Goal: Task Accomplishment & Management: Manage account settings

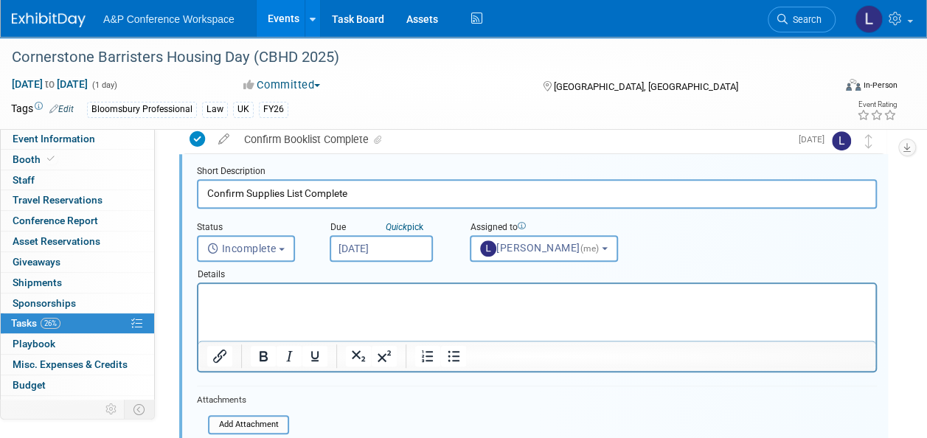
scroll to position [362, 0]
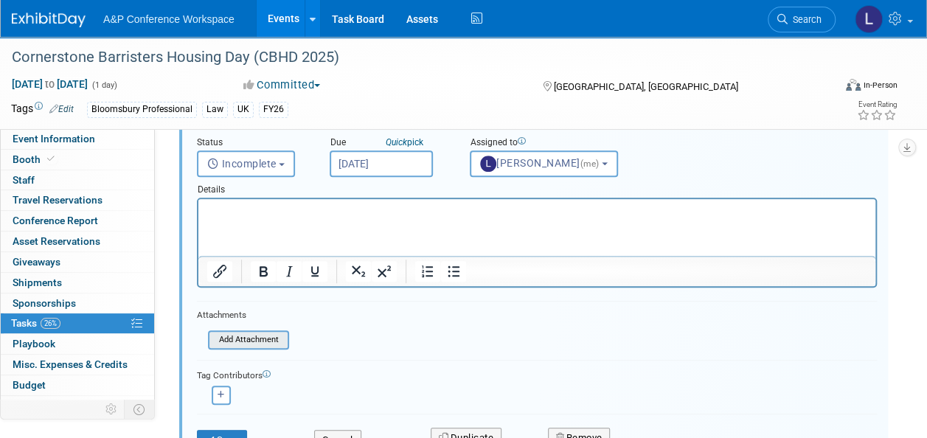
click at [249, 336] on input "file" at bounding box center [212, 340] width 151 height 16
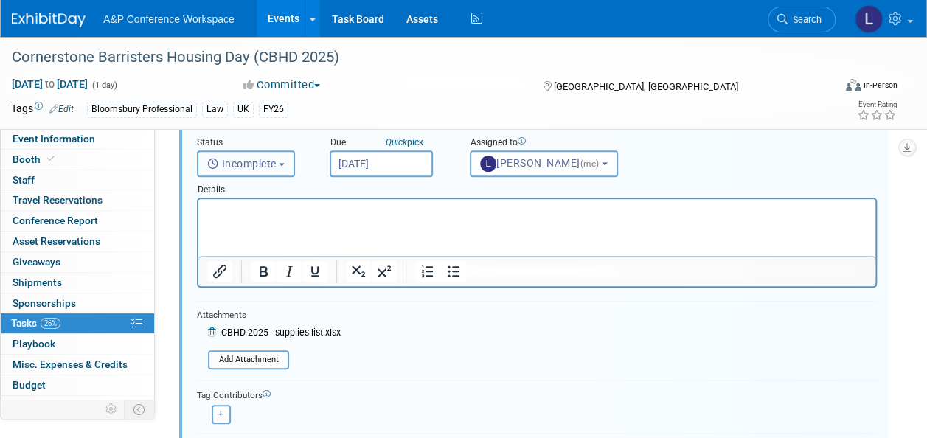
click at [257, 167] on span "Incomplete" at bounding box center [241, 164] width 69 height 12
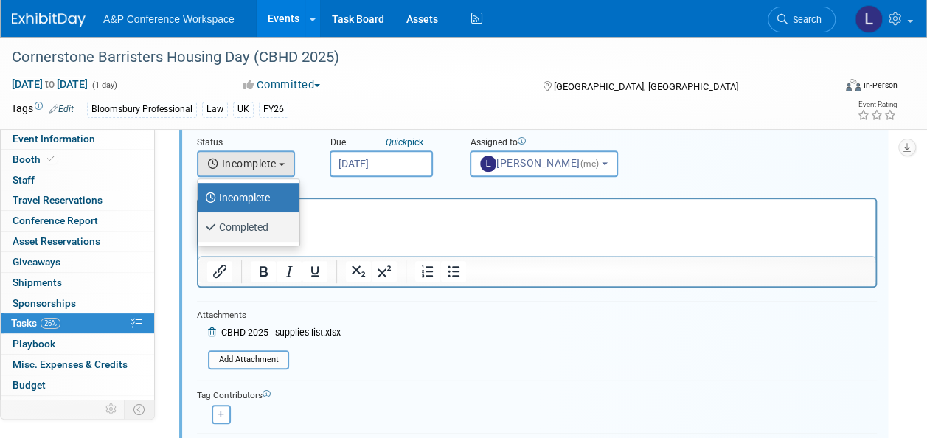
click at [254, 223] on label "Completed" at bounding box center [245, 227] width 80 height 24
click at [200, 223] on input "Completed" at bounding box center [195, 226] width 10 height 10
select select "3"
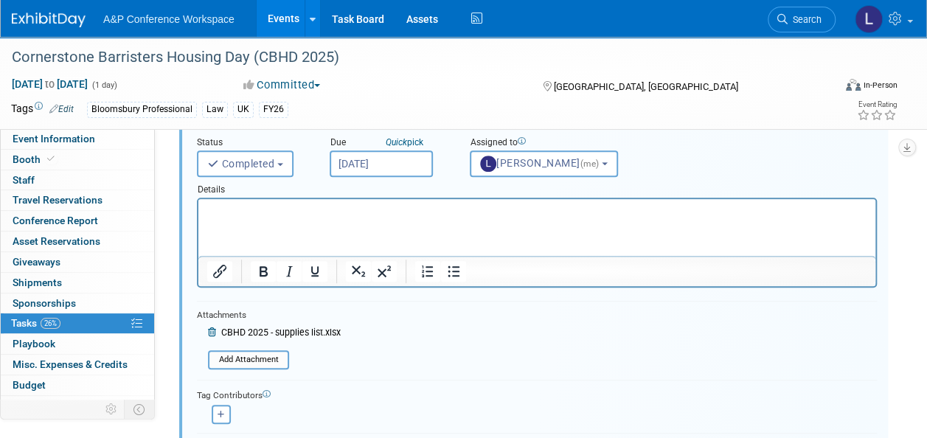
click at [301, 202] on html at bounding box center [536, 209] width 677 height 20
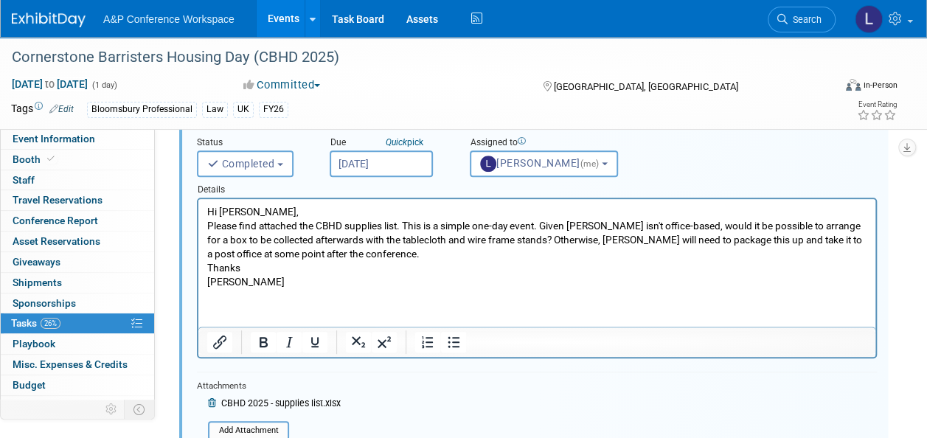
drag, startPoint x: 549, startPoint y: 224, endPoint x: 770, endPoint y: 390, distance: 276.7
click at [549, 224] on p "Please find attached the CBHD supplies list. This is a simple one-day event. Gi…" at bounding box center [537, 240] width 660 height 42
click at [510, 240] on p "Please find attached the CBHD supplies list. This is a simple one-day event, bu…" at bounding box center [537, 240] width 660 height 42
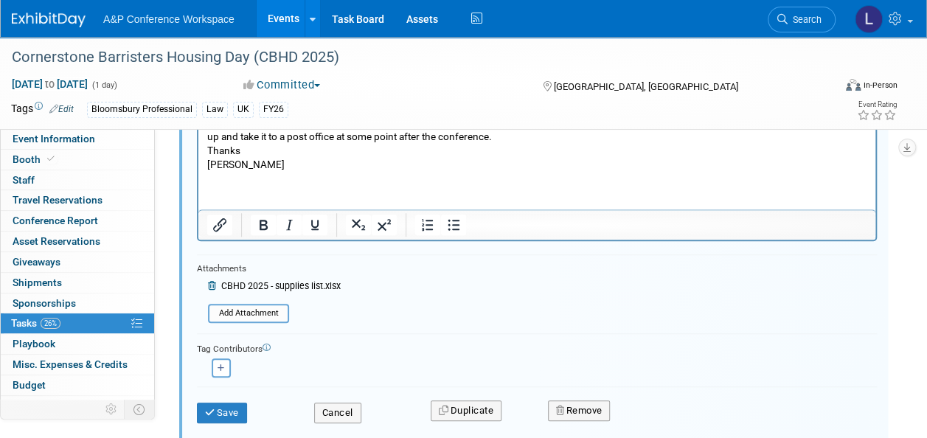
scroll to position [584, 0]
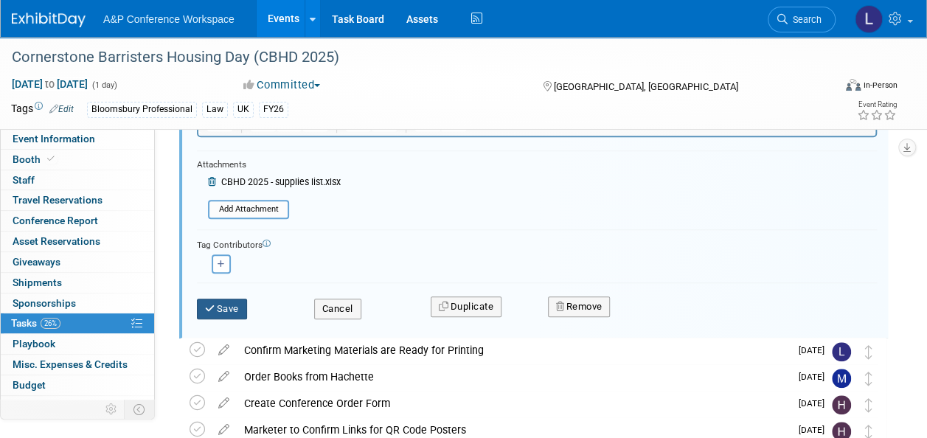
click at [219, 303] on button "Save" at bounding box center [222, 309] width 50 height 21
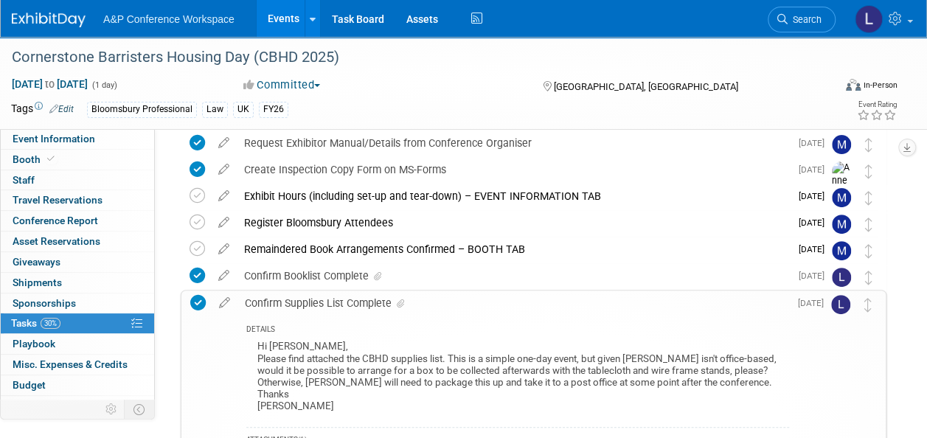
scroll to position [215, 0]
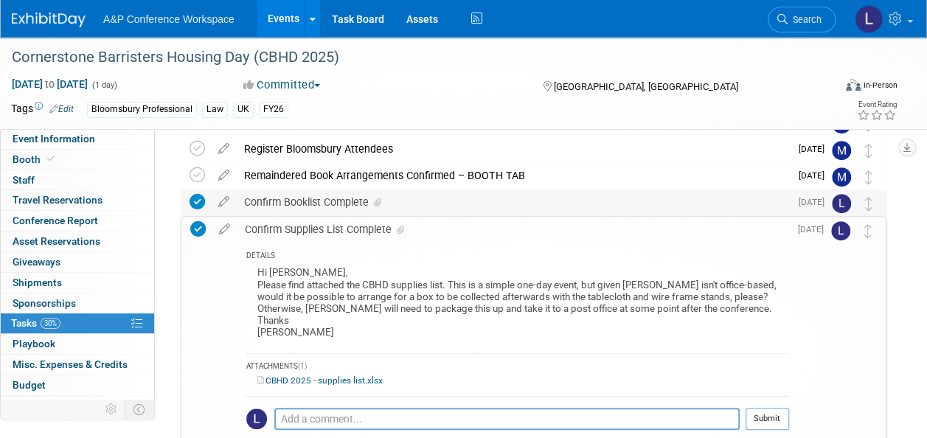
click at [298, 198] on div "Confirm Booklist Complete" at bounding box center [513, 202] width 553 height 25
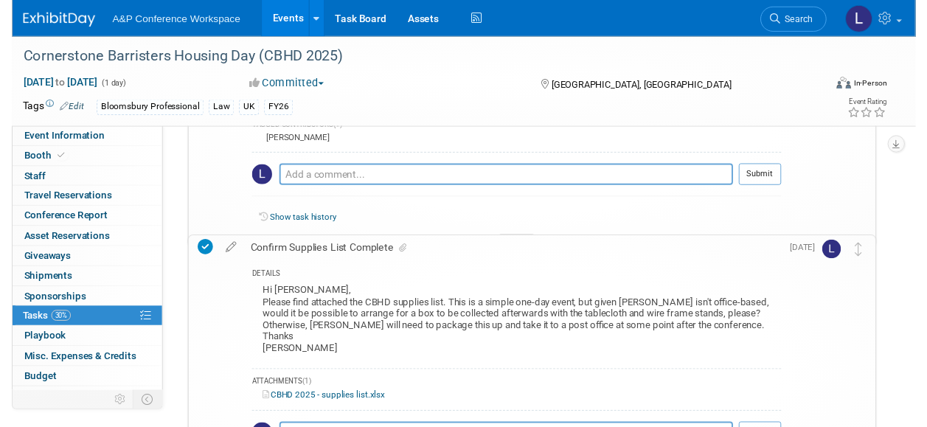
scroll to position [436, 0]
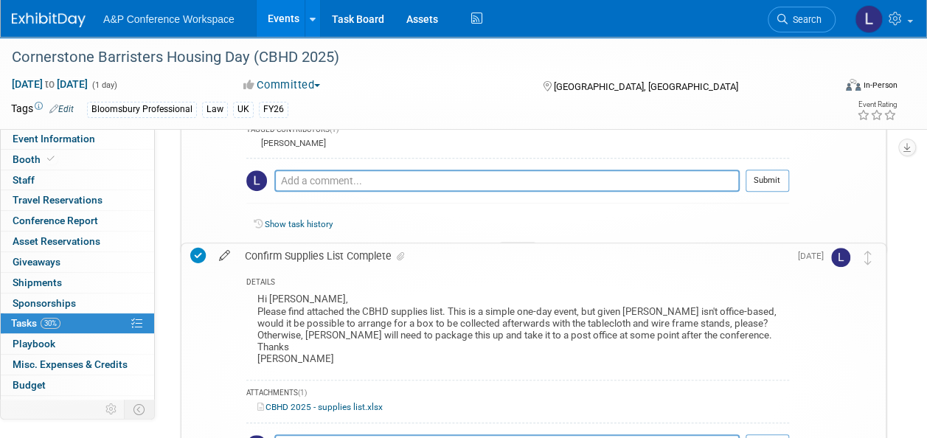
click at [222, 249] on icon at bounding box center [225, 252] width 26 height 18
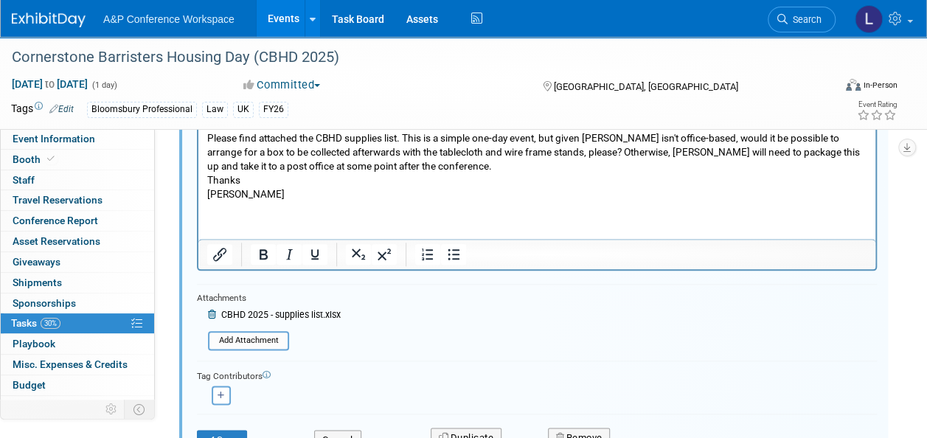
scroll to position [758, 0]
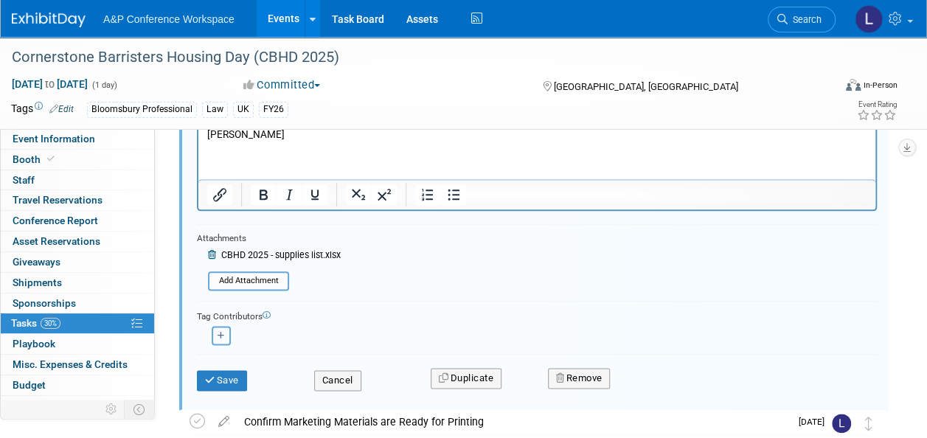
click at [223, 332] on icon "button" at bounding box center [221, 336] width 7 height 8
select select
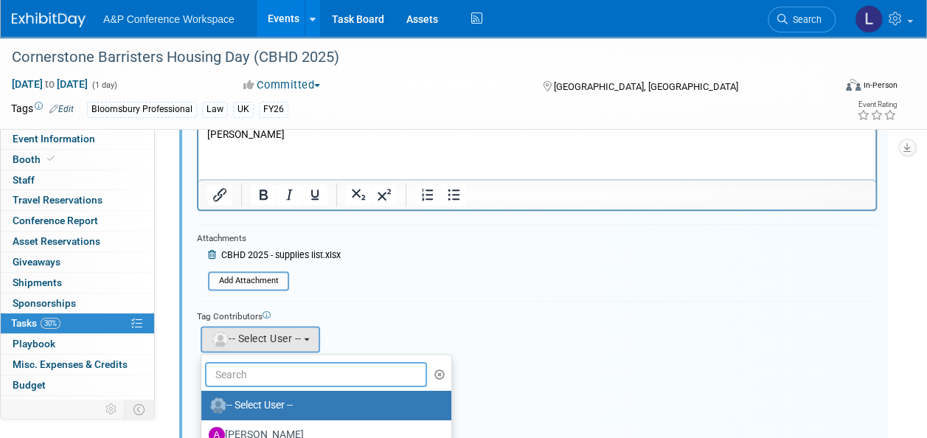
click at [261, 371] on input "text" at bounding box center [316, 374] width 222 height 25
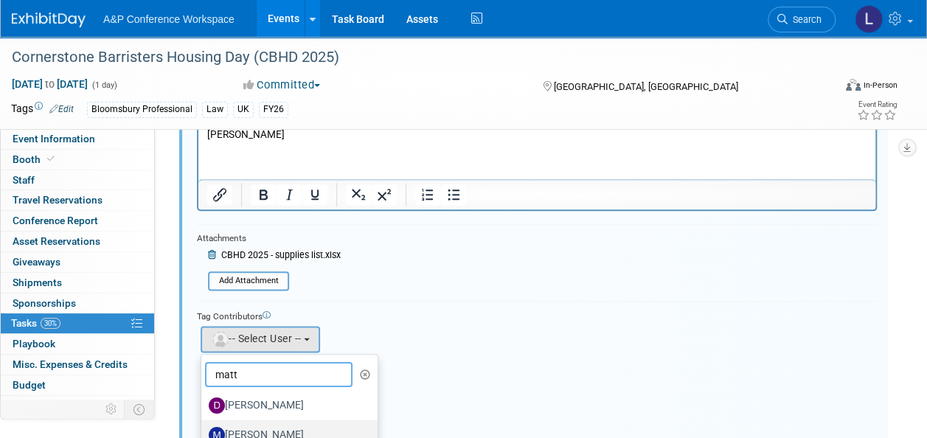
type input "matt"
drag, startPoint x: 252, startPoint y: 429, endPoint x: 274, endPoint y: 422, distance: 23.3
click at [252, 429] on label "[PERSON_NAME]" at bounding box center [286, 436] width 154 height 24
click at [204, 429] on input "[PERSON_NAME]" at bounding box center [199, 434] width 10 height 10
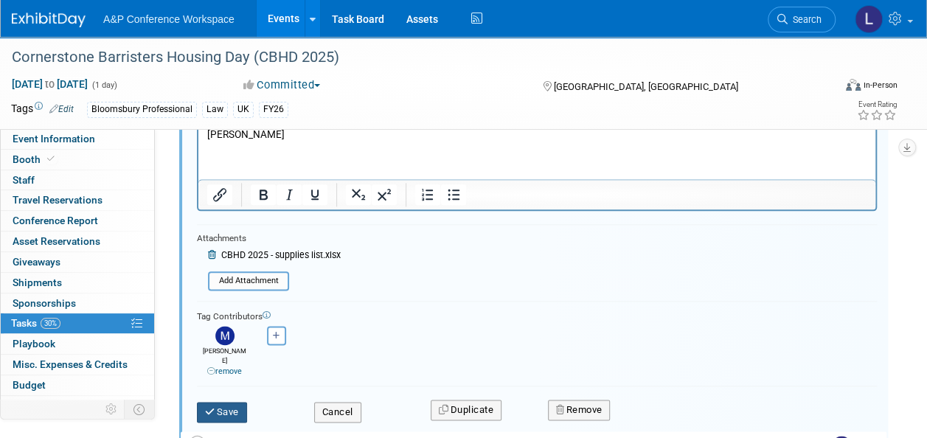
click at [230, 402] on button "Save" at bounding box center [222, 412] width 50 height 21
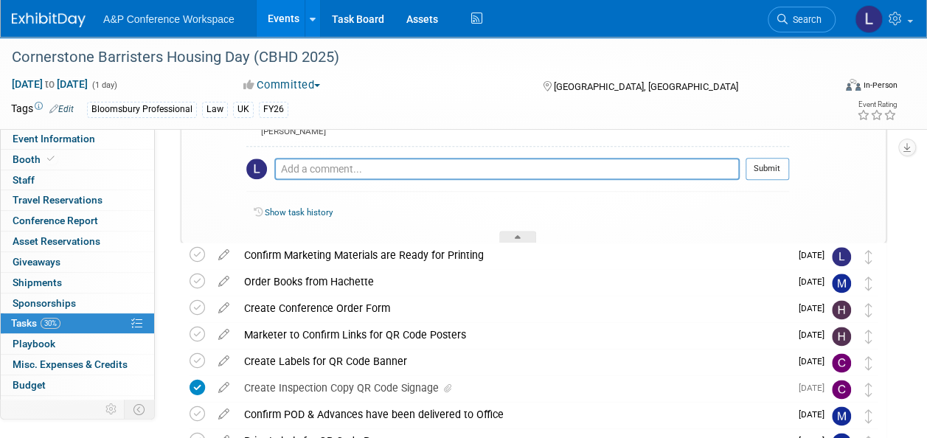
scroll to position [684, 0]
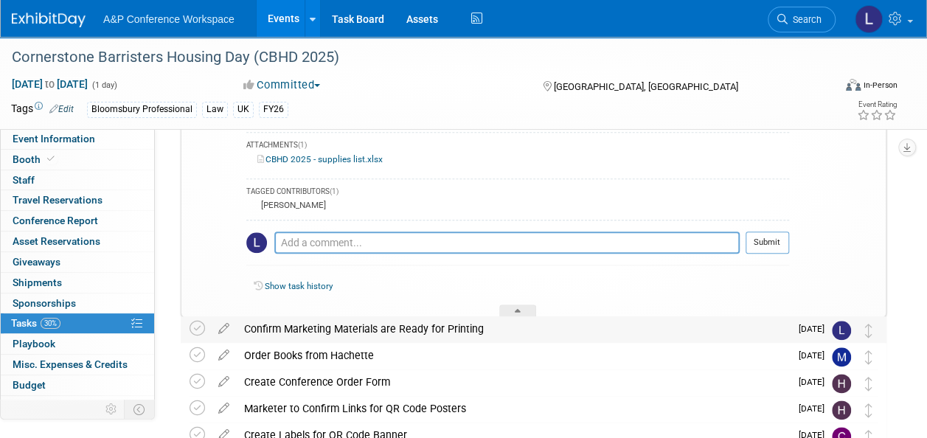
click at [518, 305] on div at bounding box center [518, 311] width 37 height 13
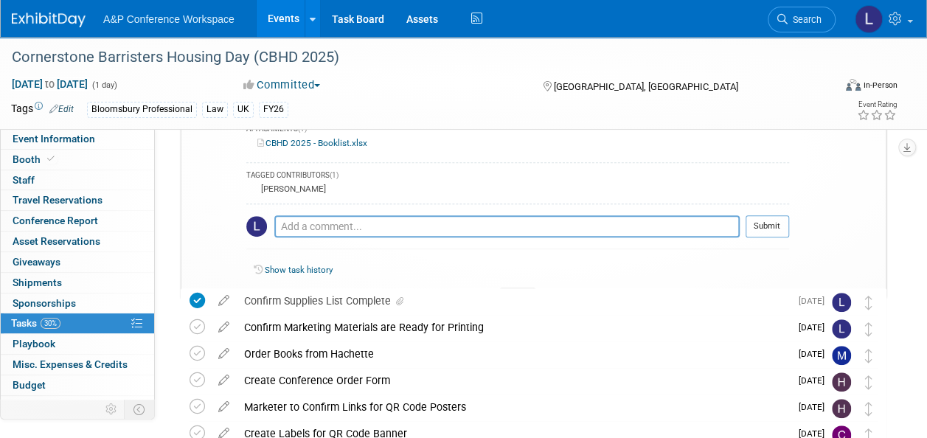
scroll to position [388, 0]
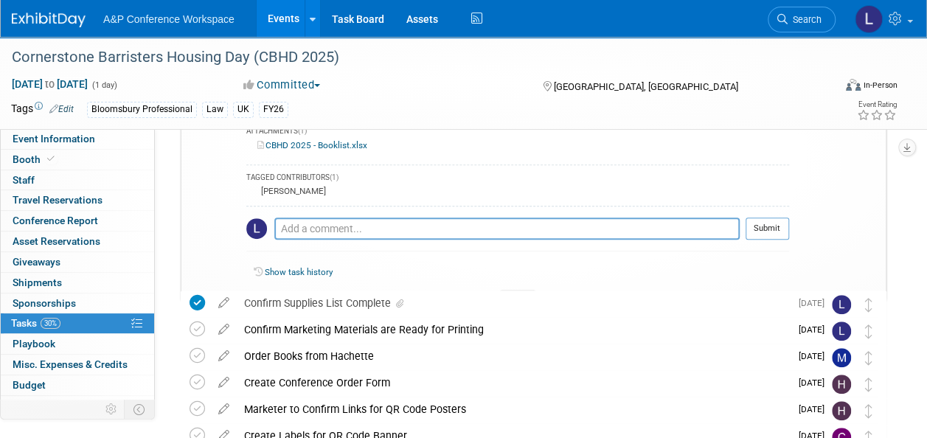
click at [518, 294] on icon at bounding box center [518, 298] width 6 height 9
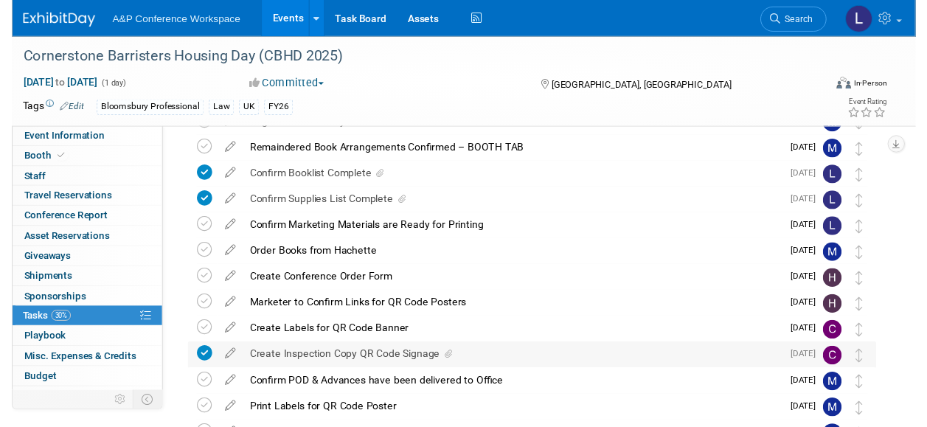
scroll to position [167, 0]
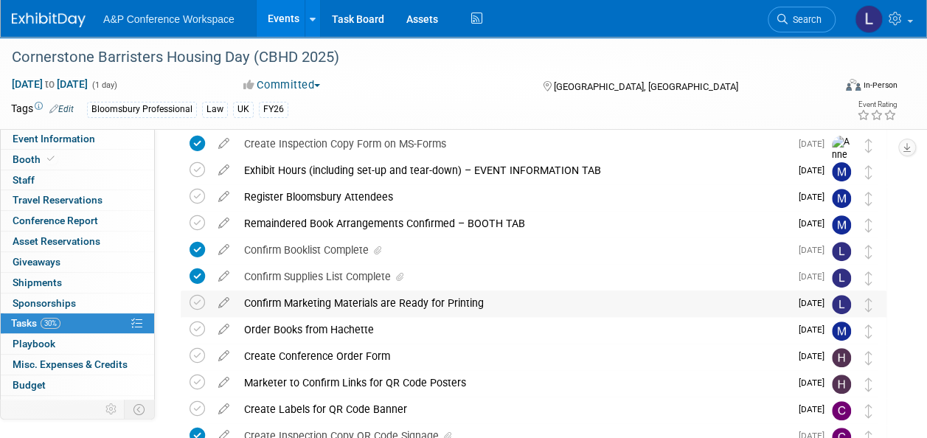
click at [376, 299] on div "Confirm Marketing Materials are Ready for Printing" at bounding box center [513, 303] width 553 height 25
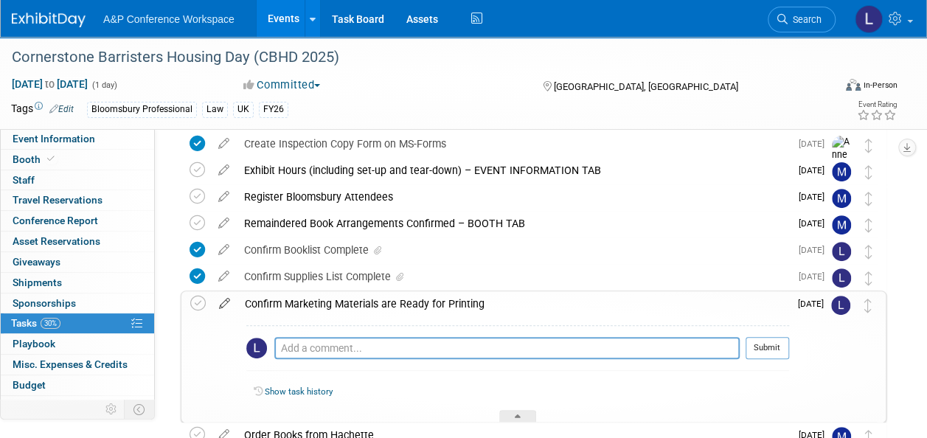
click at [224, 301] on icon at bounding box center [225, 300] width 26 height 18
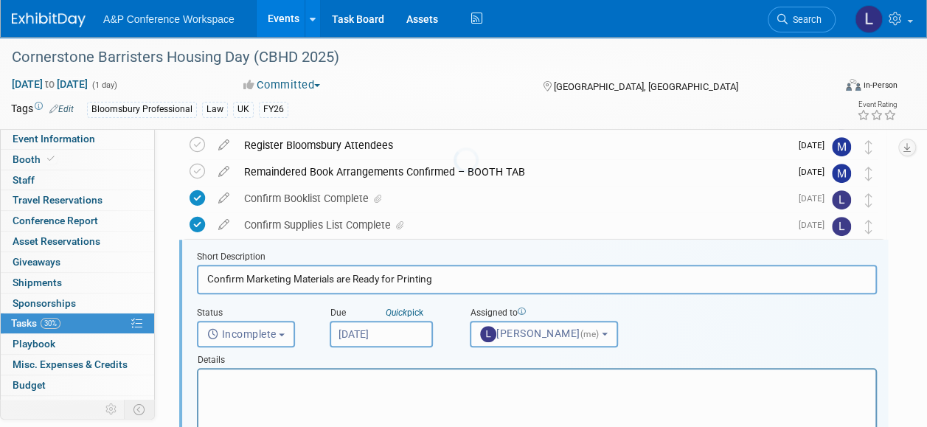
scroll to position [241, 0]
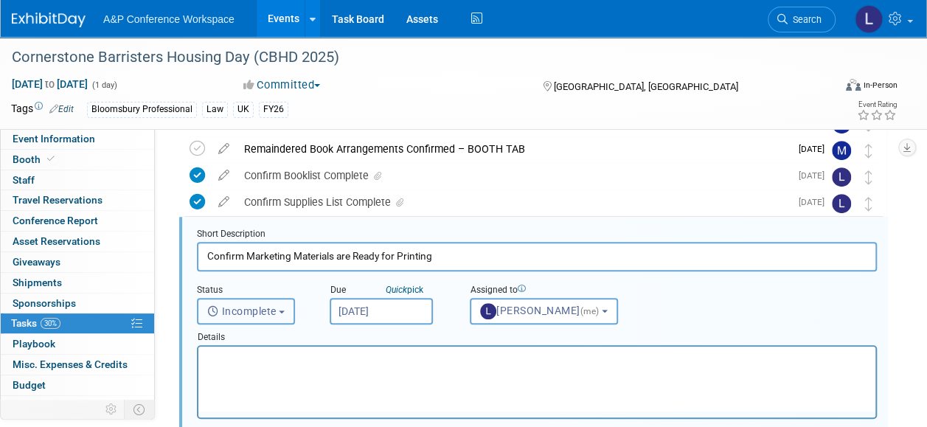
click at [275, 311] on span "Incomplete" at bounding box center [241, 311] width 69 height 12
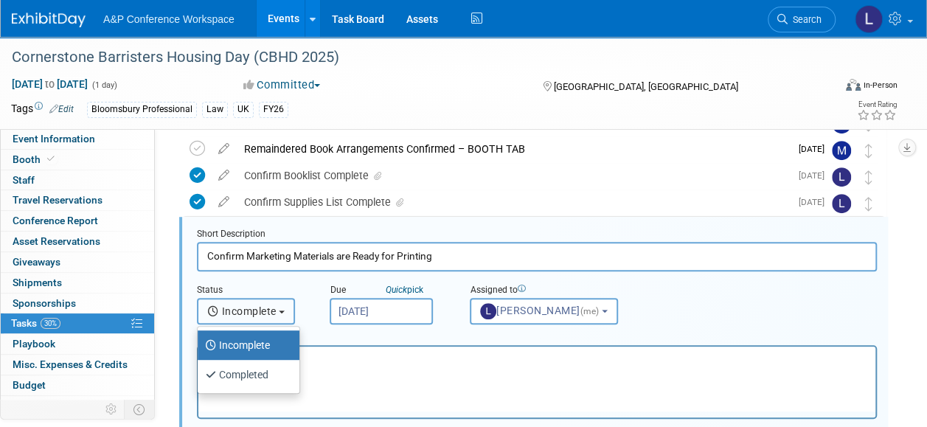
click at [275, 311] on span "Incomplete" at bounding box center [241, 311] width 69 height 12
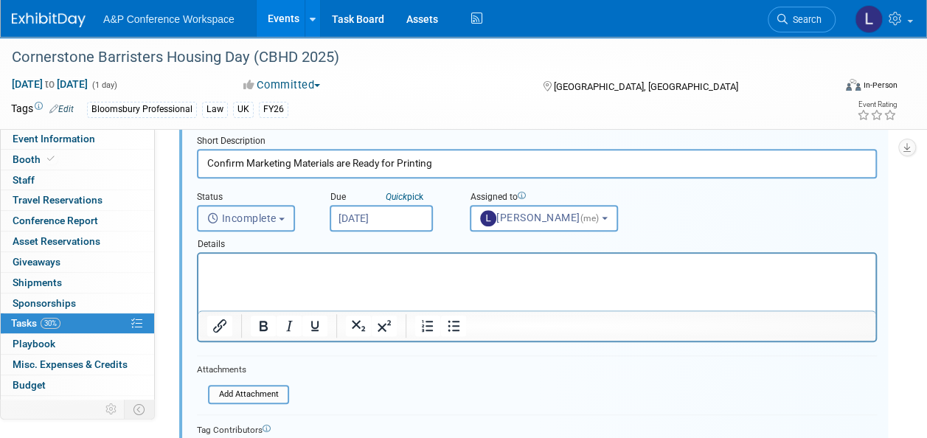
scroll to position [389, 0]
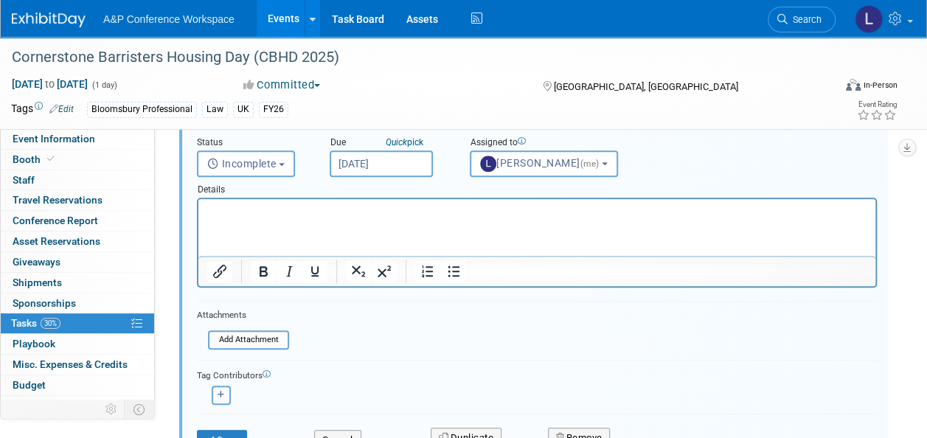
click at [215, 387] on button "button" at bounding box center [221, 395] width 19 height 19
select select
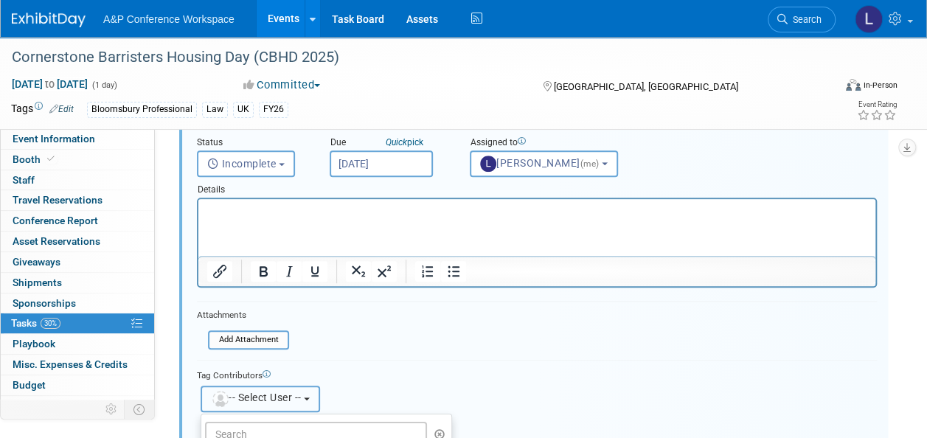
click at [271, 392] on span "-- Select User --" at bounding box center [256, 398] width 91 height 12
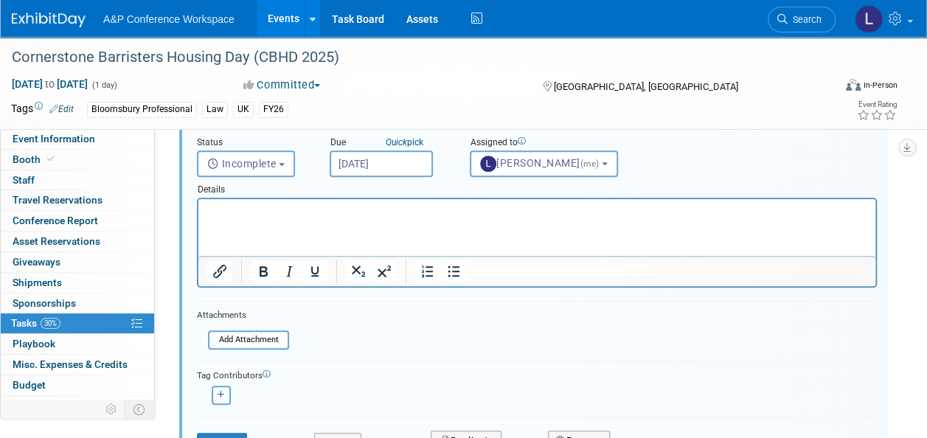
click at [227, 391] on button "button" at bounding box center [221, 395] width 19 height 19
select select
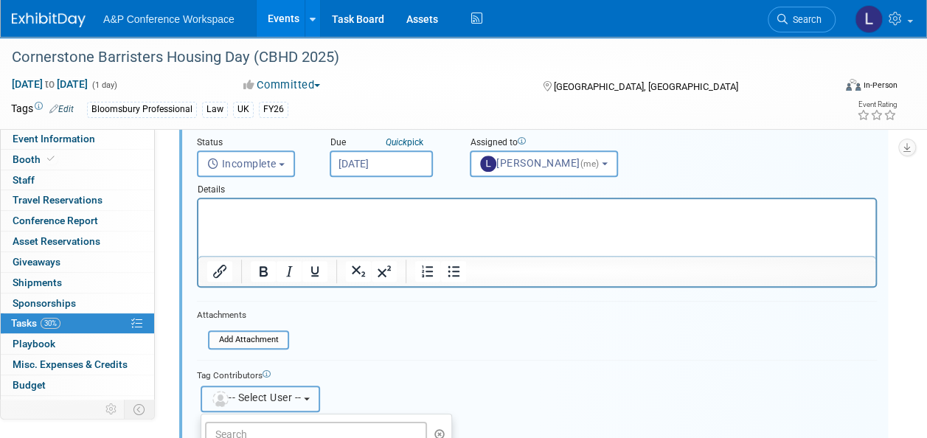
click at [275, 394] on span "-- Select User --" at bounding box center [256, 398] width 91 height 12
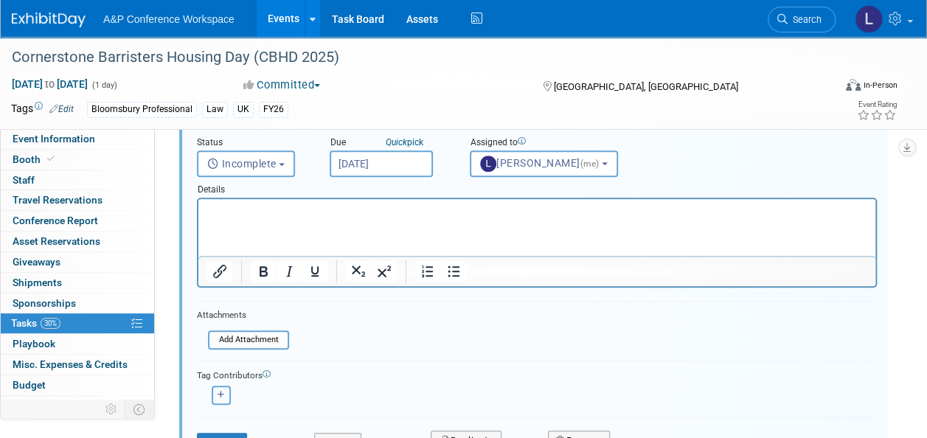
click at [226, 392] on button "button" at bounding box center [221, 395] width 19 height 19
select select
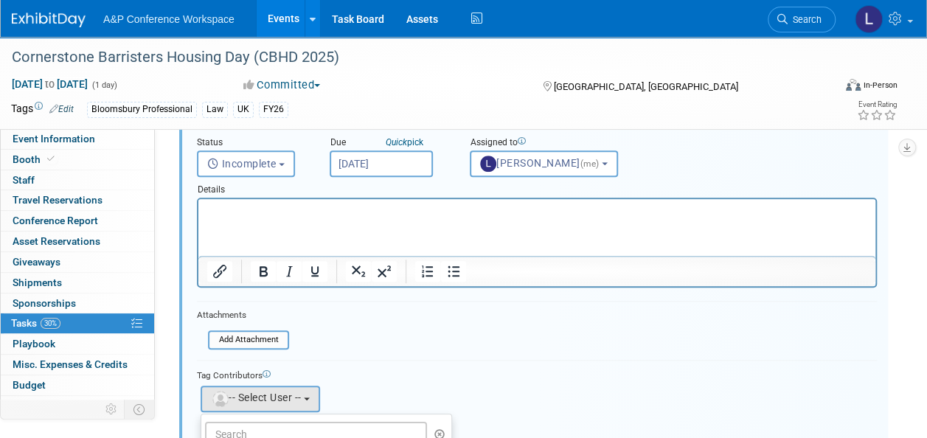
scroll to position [536, 0]
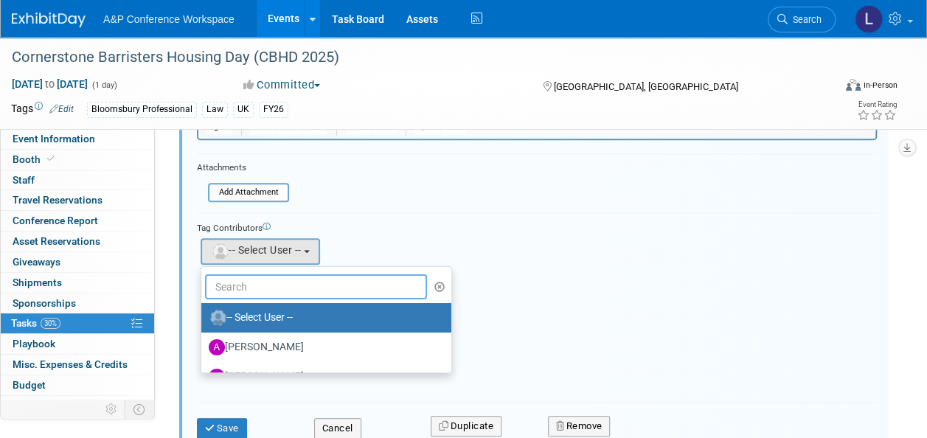
click at [257, 284] on input "text" at bounding box center [316, 286] width 222 height 25
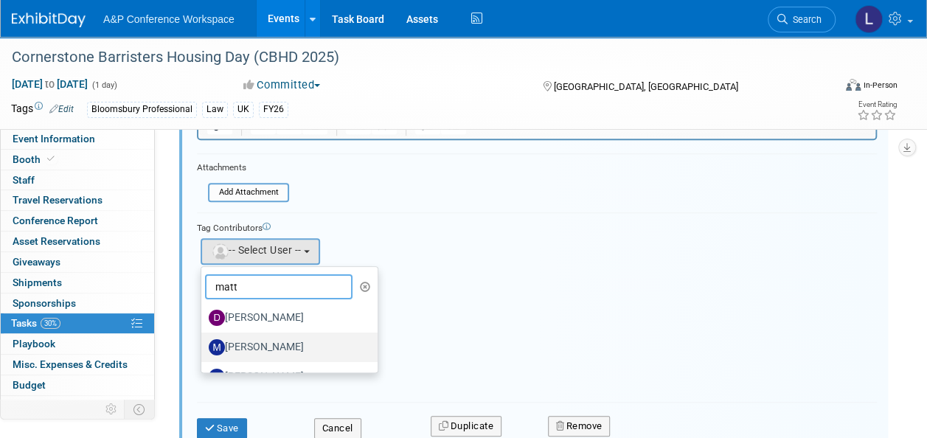
type input "matt"
drag, startPoint x: 279, startPoint y: 343, endPoint x: 308, endPoint y: 319, distance: 37.8
click at [279, 343] on label "[PERSON_NAME]" at bounding box center [286, 348] width 154 height 24
click at [204, 343] on input "[PERSON_NAME]" at bounding box center [199, 346] width 10 height 10
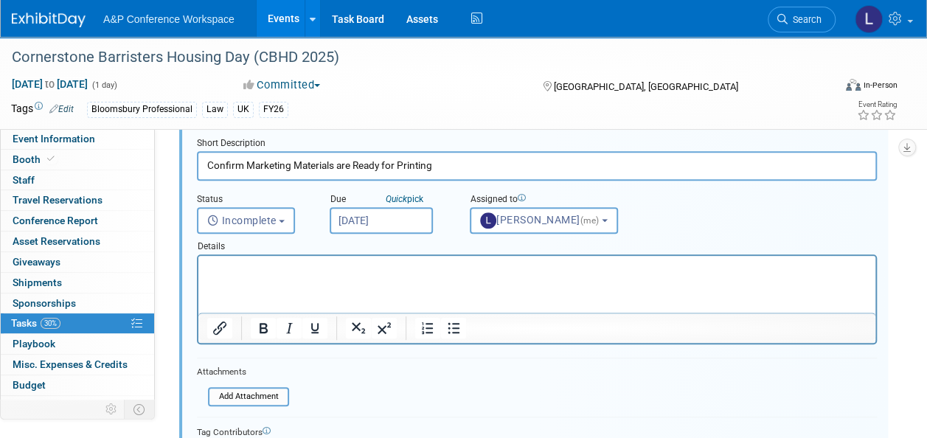
scroll to position [315, 0]
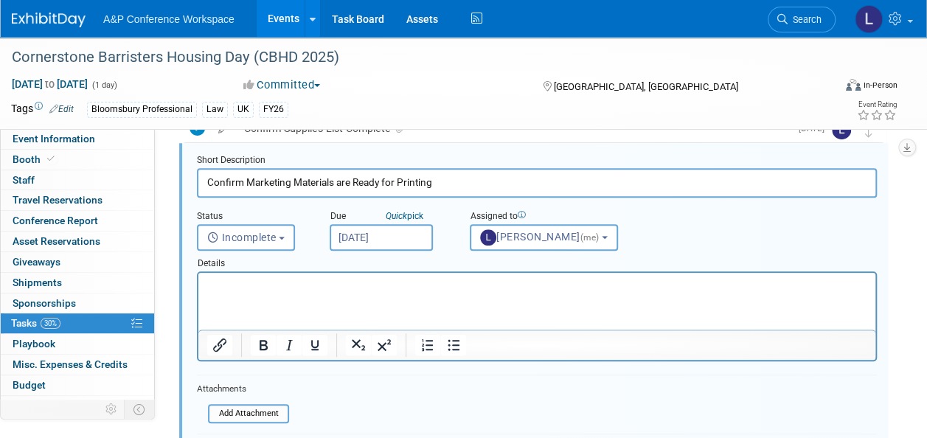
click at [342, 275] on html at bounding box center [536, 283] width 677 height 20
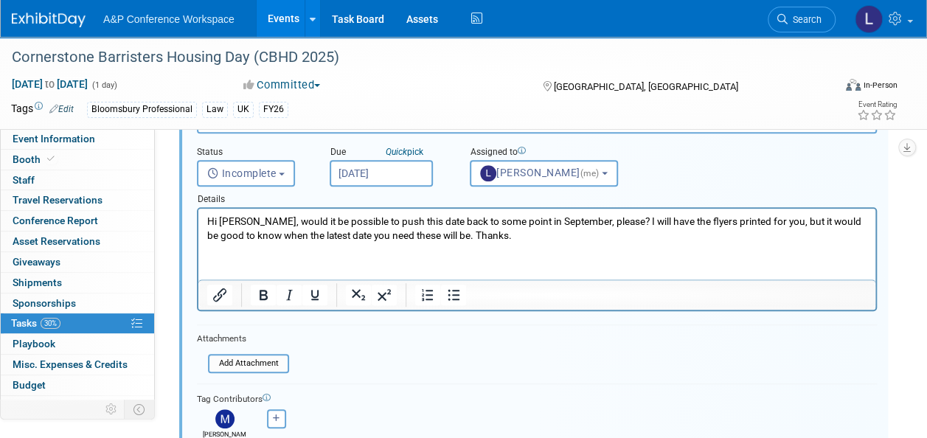
scroll to position [463, 0]
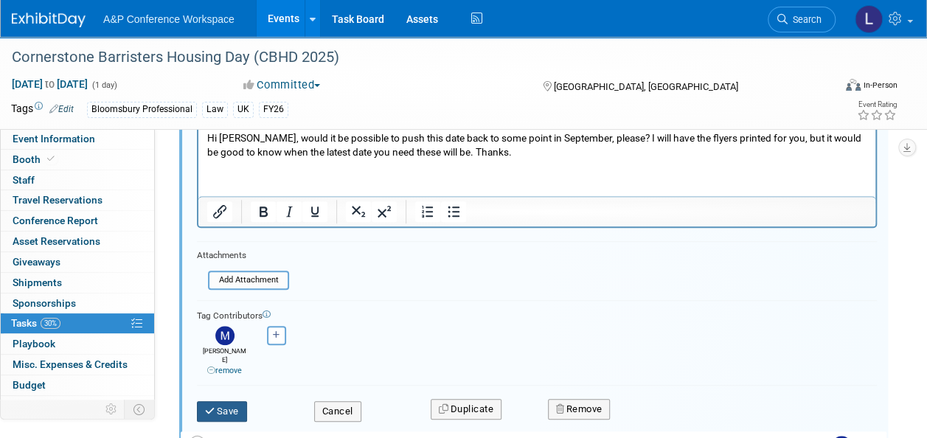
click at [229, 403] on button "Save" at bounding box center [222, 411] width 50 height 21
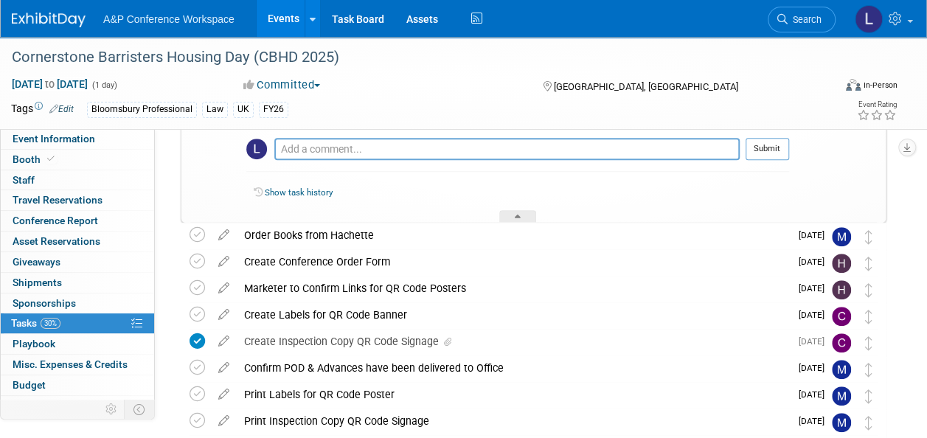
click at [922, 274] on div "Event Information Event Info Booth Booth 0 Staff 0 Staff 0 Travel Reservations …" at bounding box center [463, 141] width 927 height 1134
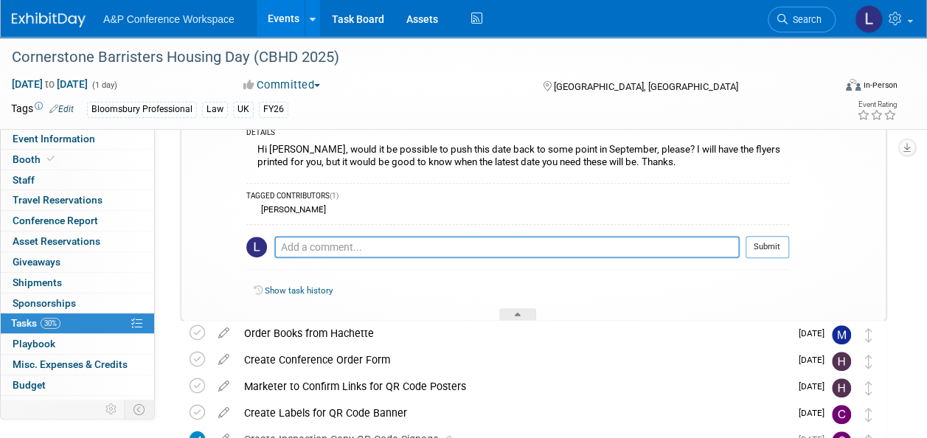
scroll to position [389, 0]
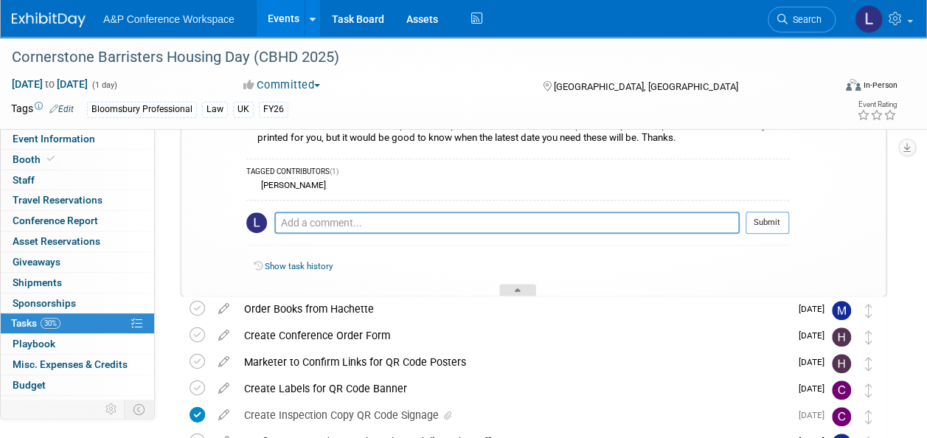
click at [521, 286] on div at bounding box center [518, 290] width 37 height 13
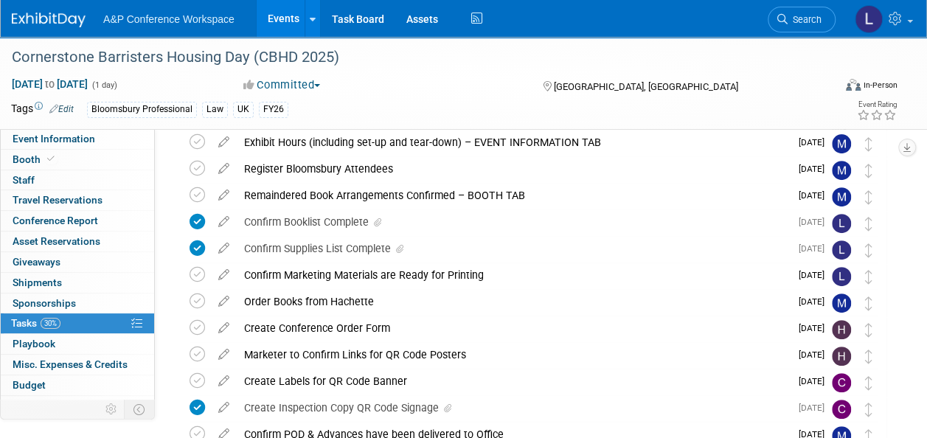
scroll to position [241, 0]
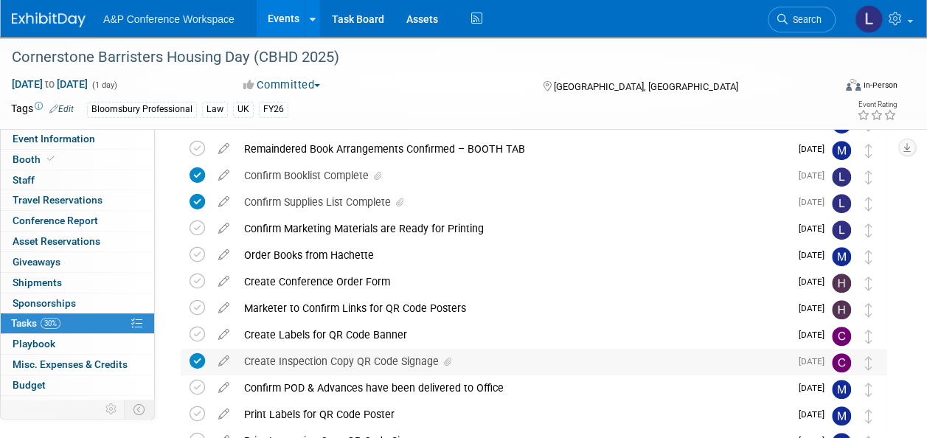
click at [286, 359] on div "Create Inspection Copy QR Code Signage" at bounding box center [513, 361] width 553 height 25
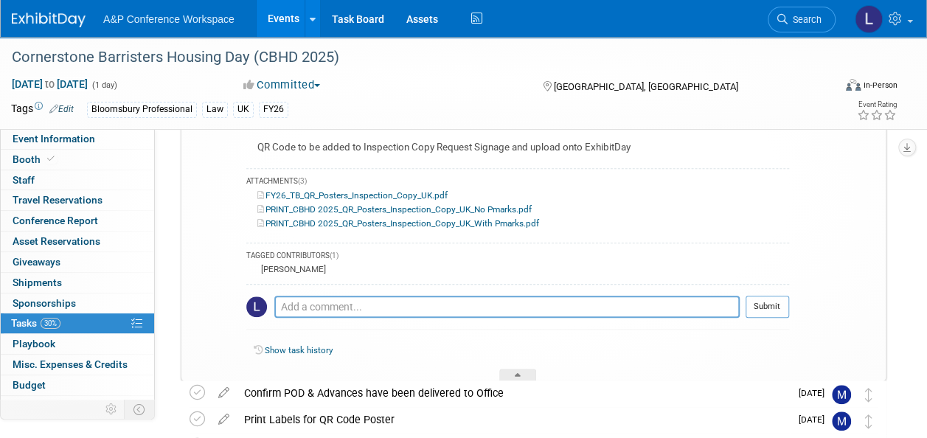
scroll to position [610, 0]
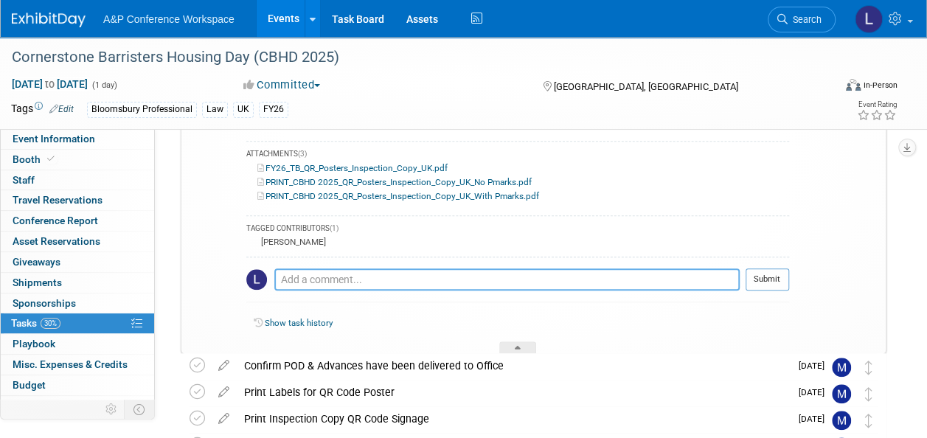
click at [317, 274] on textarea at bounding box center [507, 280] width 466 height 22
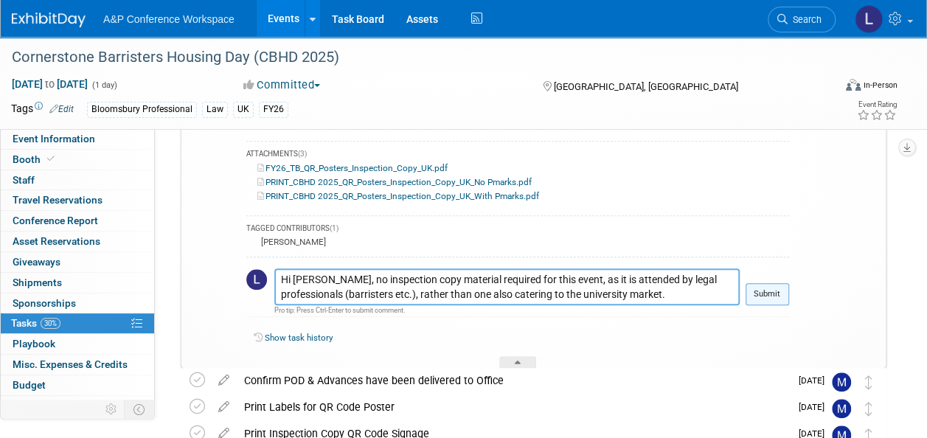
type textarea "Hi [PERSON_NAME], no inspection copy material required for this event, as it is…"
click at [760, 288] on button "Submit" at bounding box center [768, 294] width 44 height 22
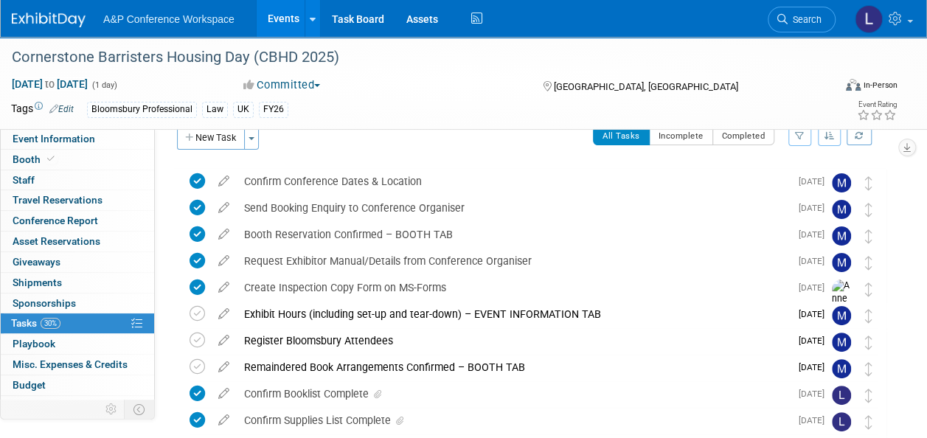
scroll to position [0, 0]
